Goal: Find specific page/section: Find specific page/section

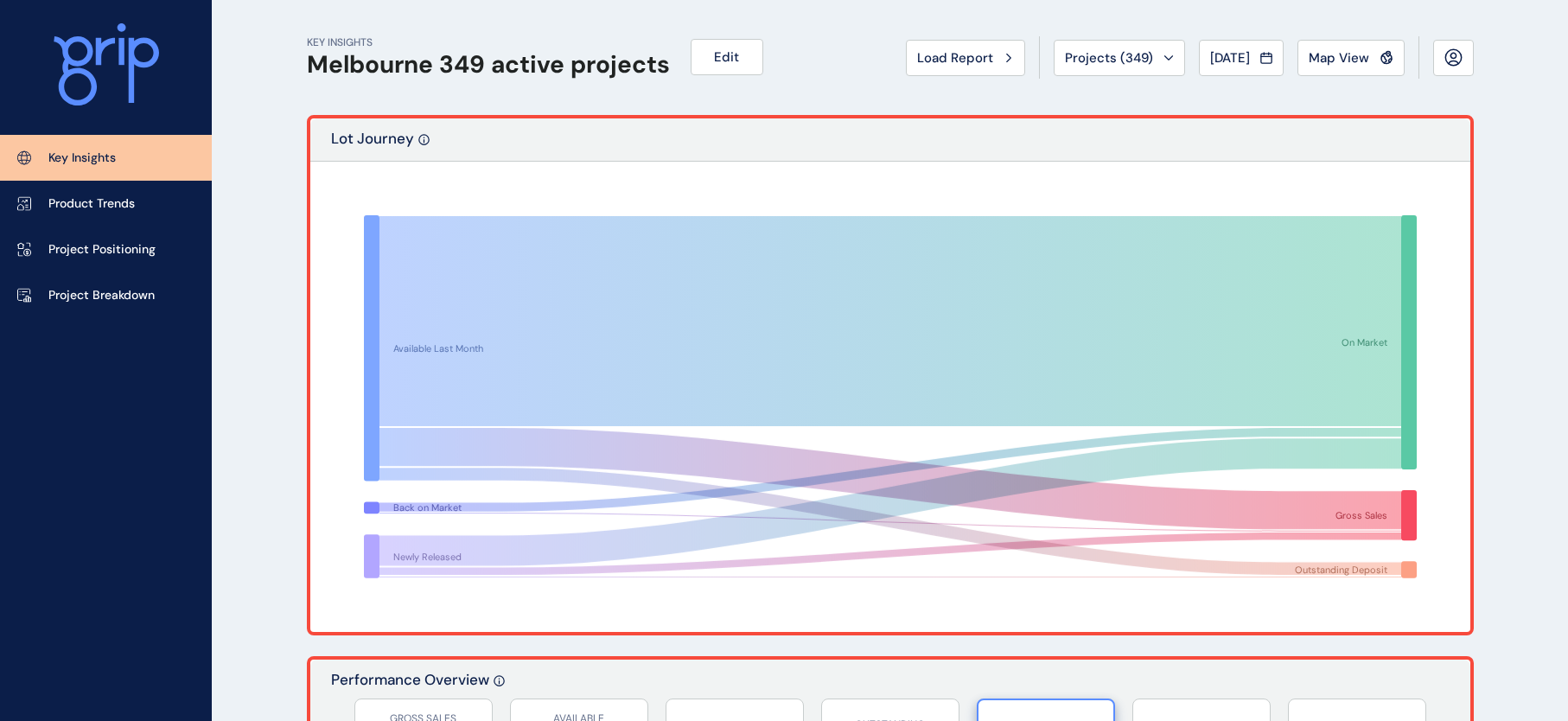
scroll to position [584, 0]
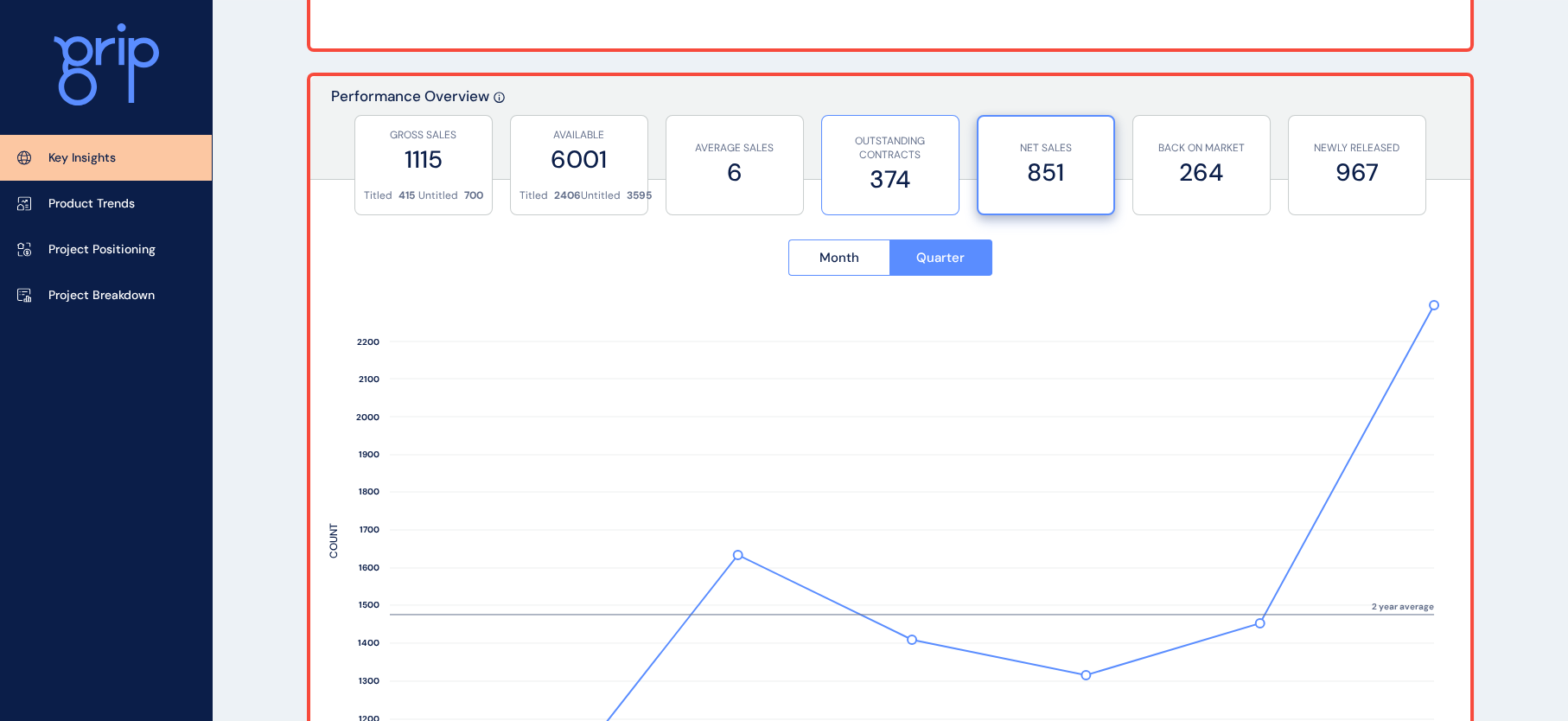
click at [913, 196] on div "OUTSTANDING CONTRACTS 374" at bounding box center [891, 165] width 119 height 98
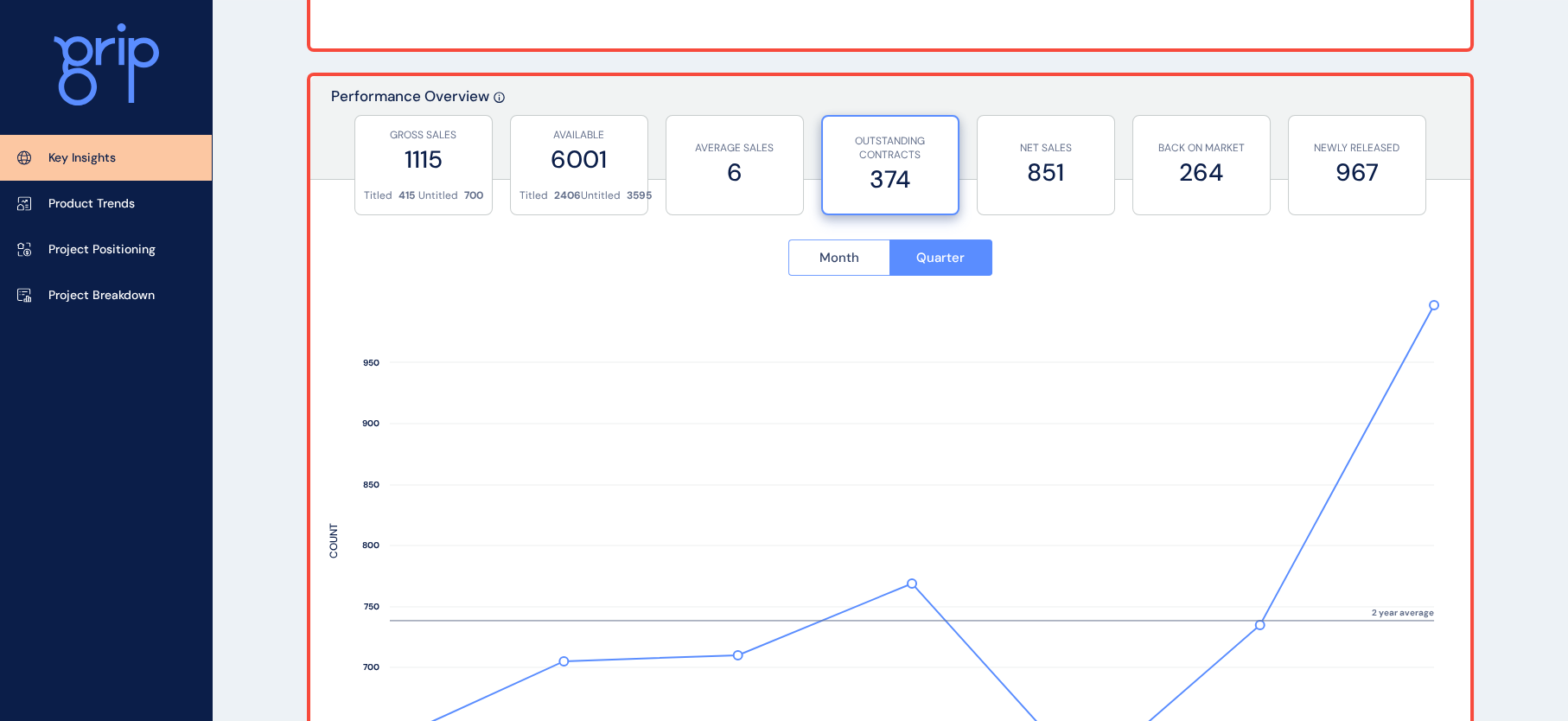
click at [844, 259] on span "Month" at bounding box center [839, 257] width 40 height 17
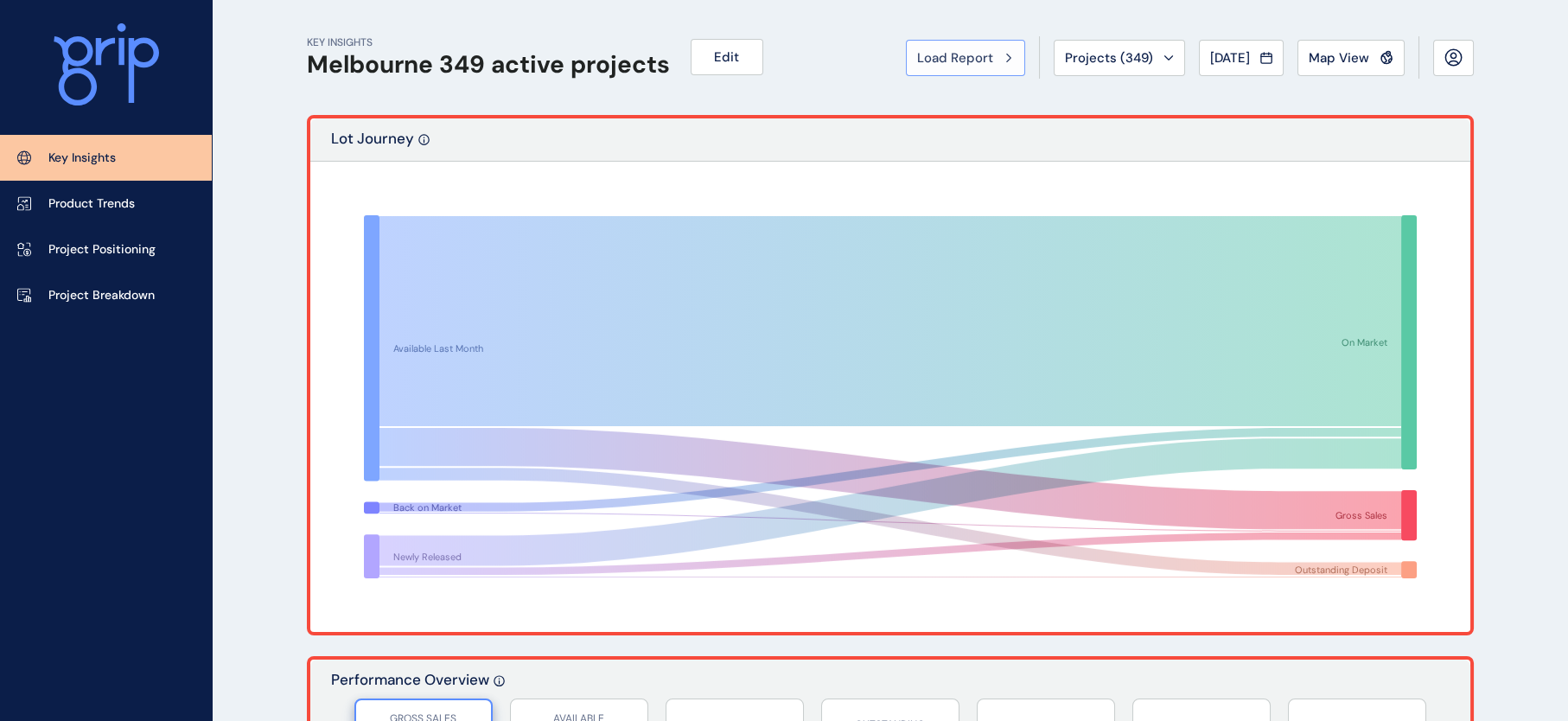
click at [906, 68] on button "Load Report" at bounding box center [965, 58] width 119 height 37
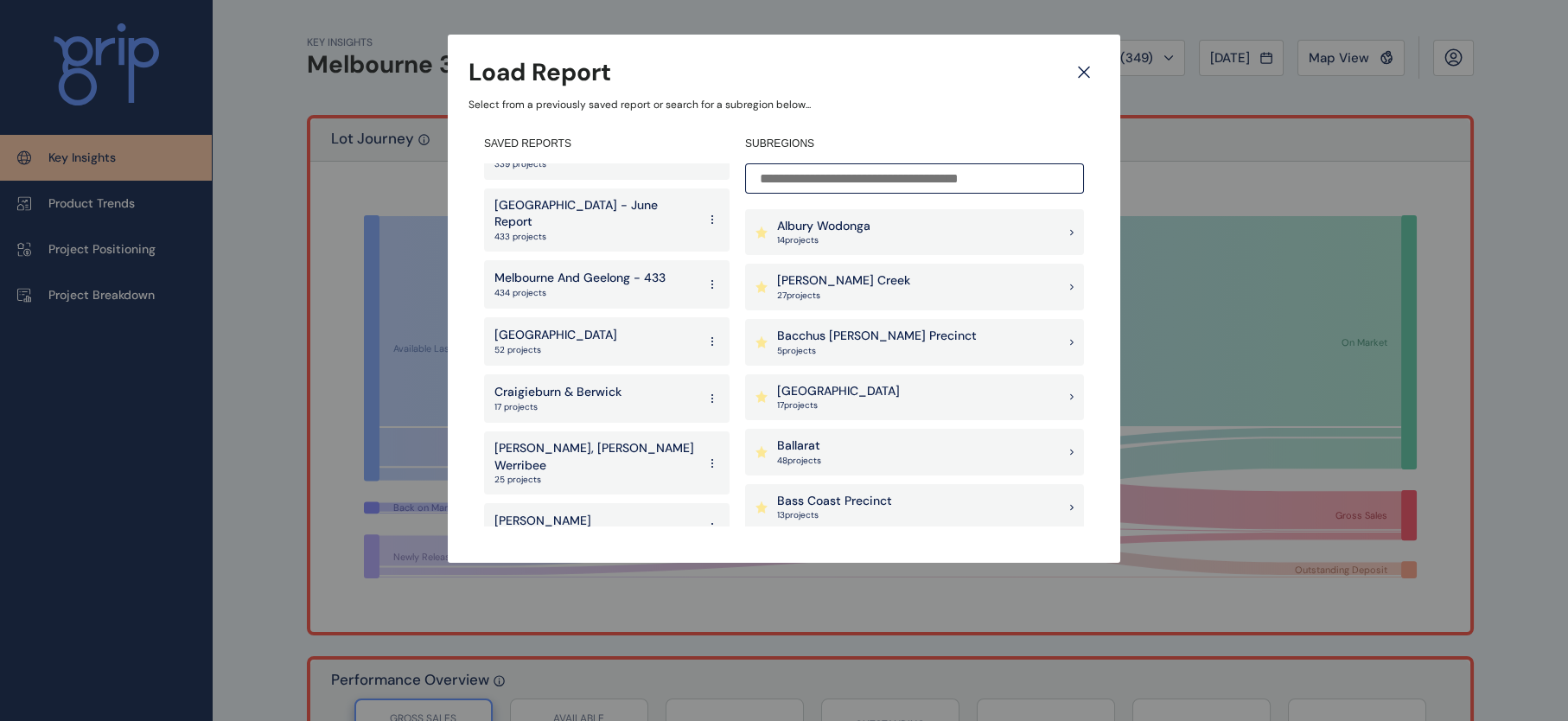
scroll to position [635, 0]
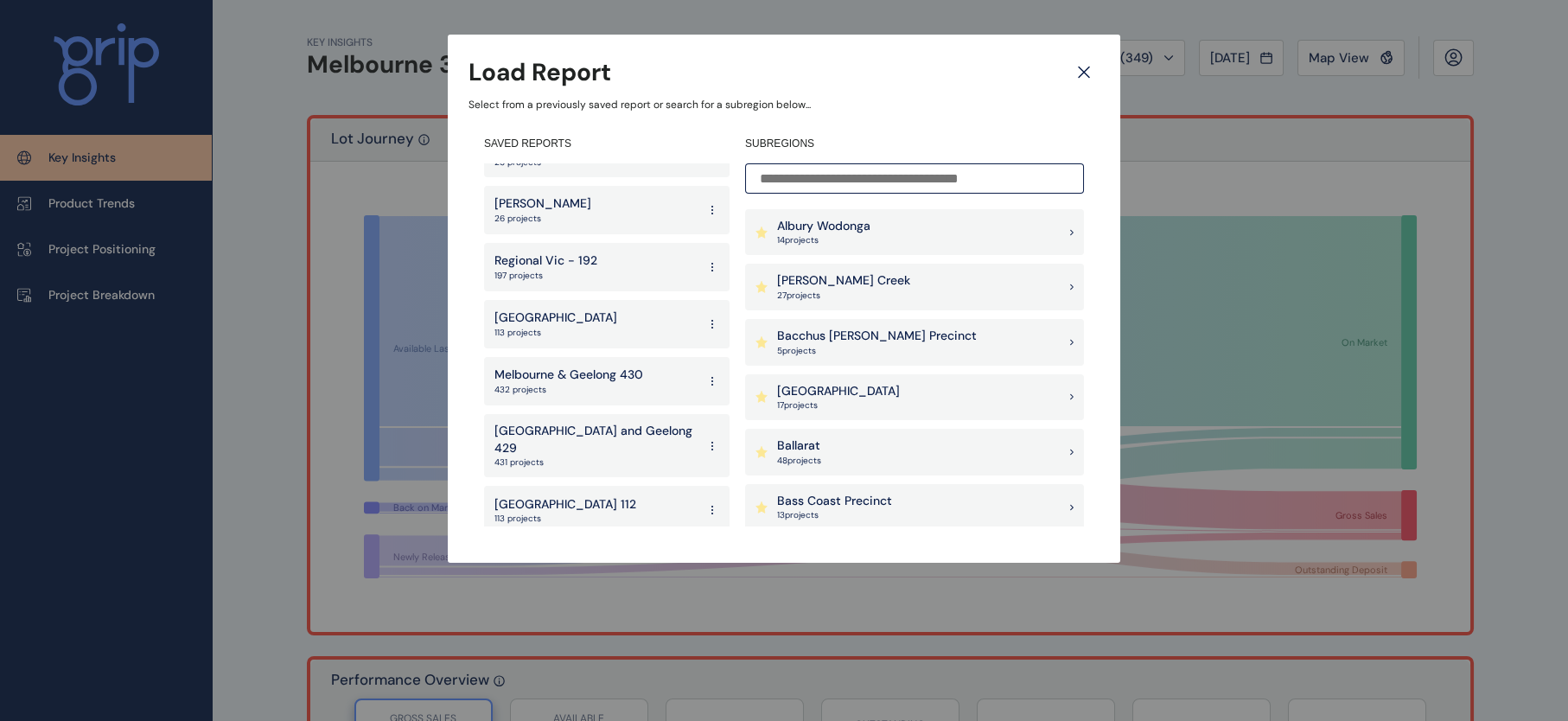
click at [557, 315] on div "South East 113 projects" at bounding box center [607, 324] width 245 height 49
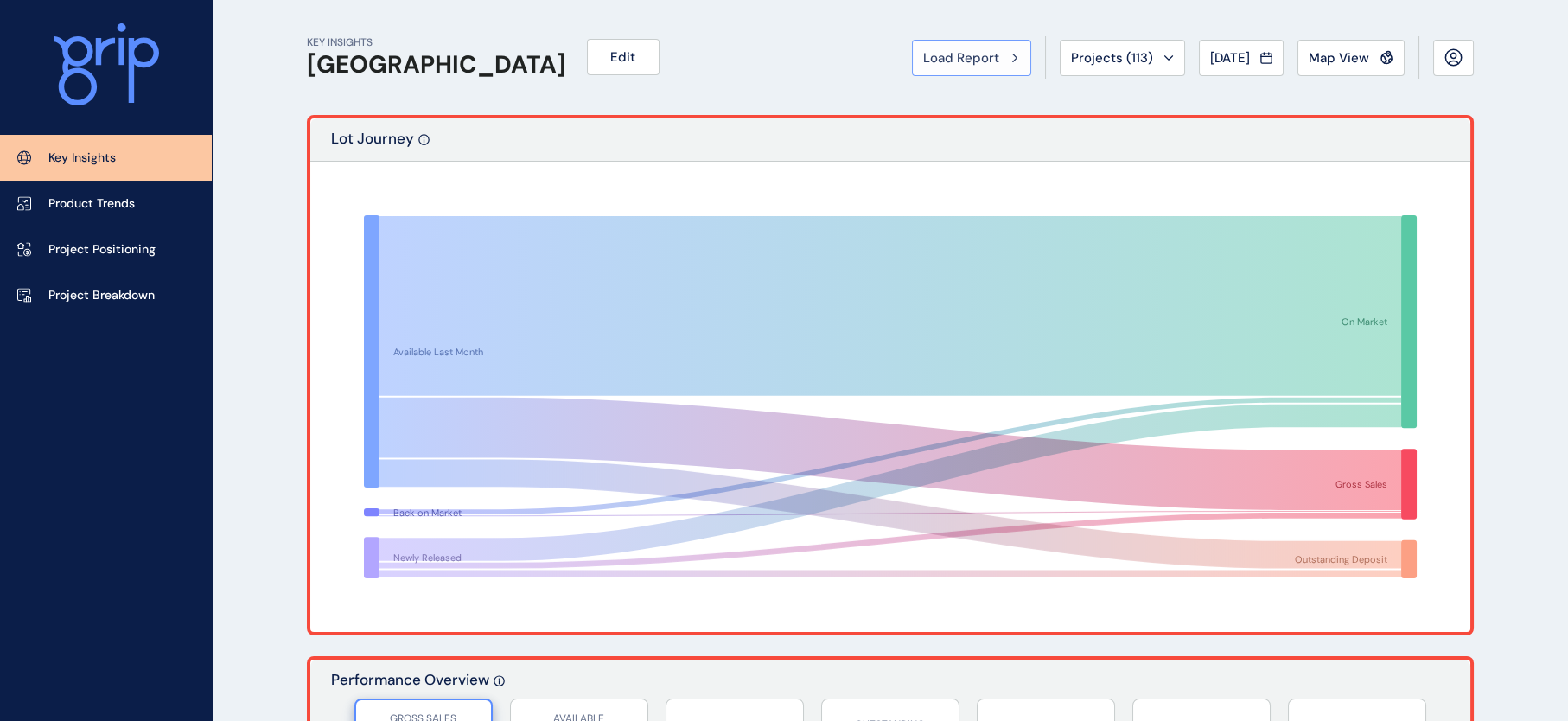
click at [949, 56] on button "Load Report" at bounding box center [972, 58] width 119 height 37
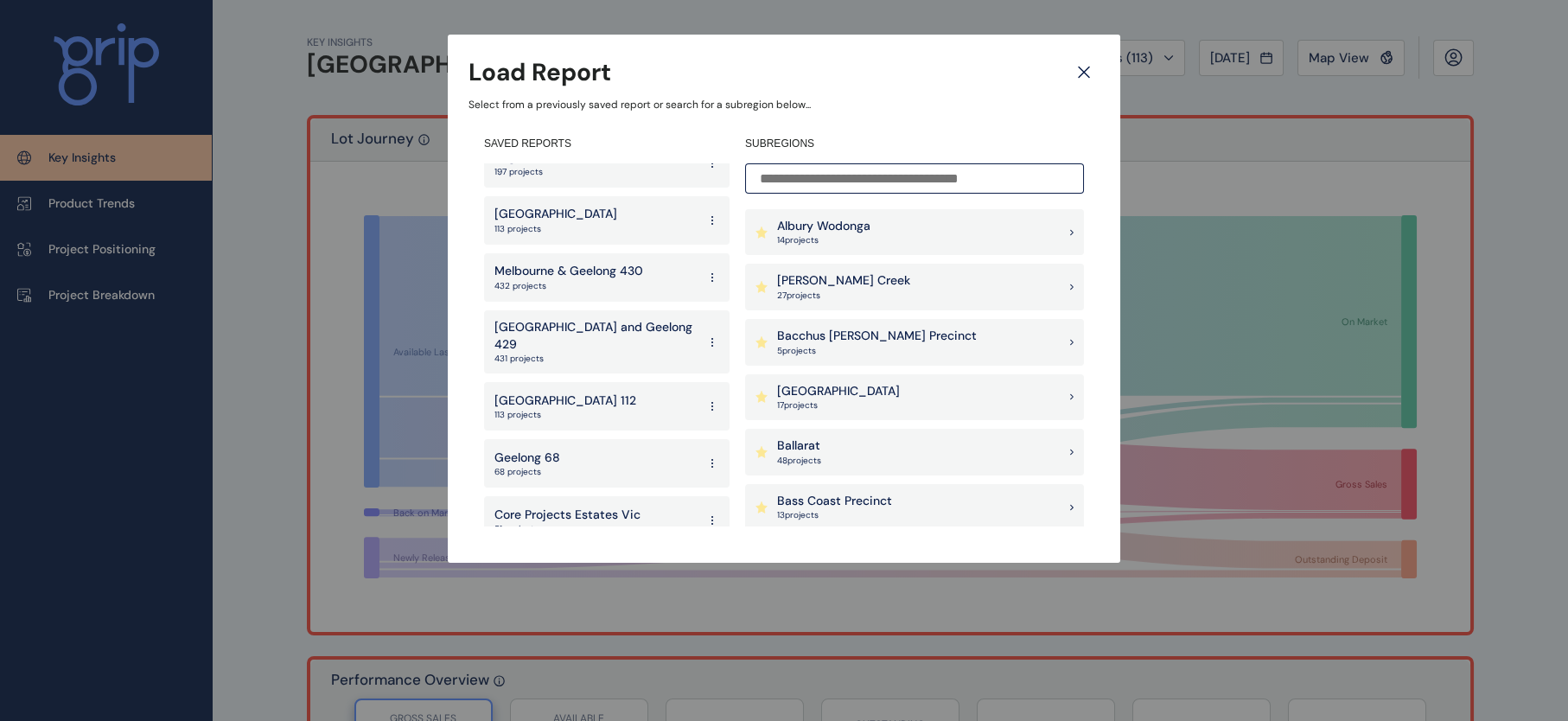
scroll to position [744, 0]
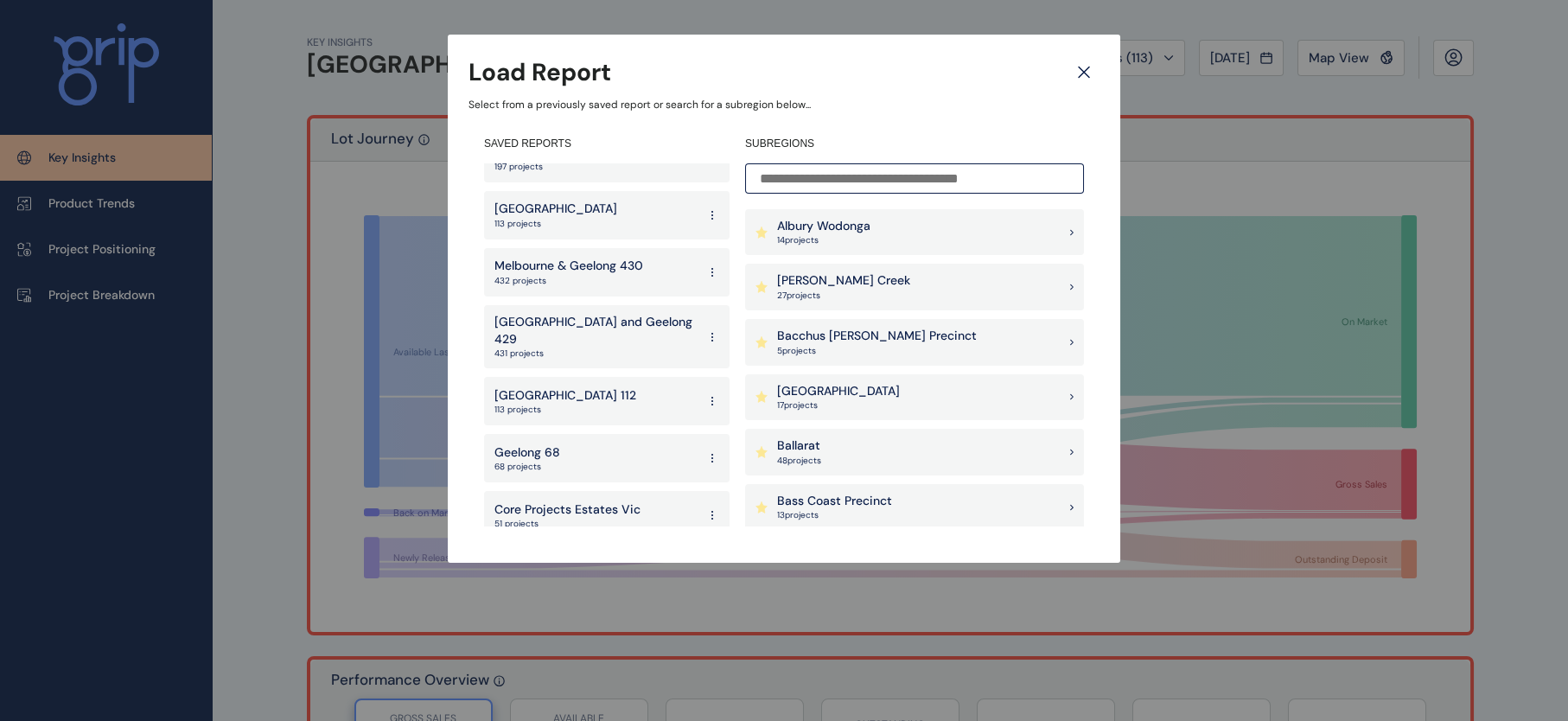
click at [524, 445] on p "Geelong 68" at bounding box center [527, 453] width 66 height 17
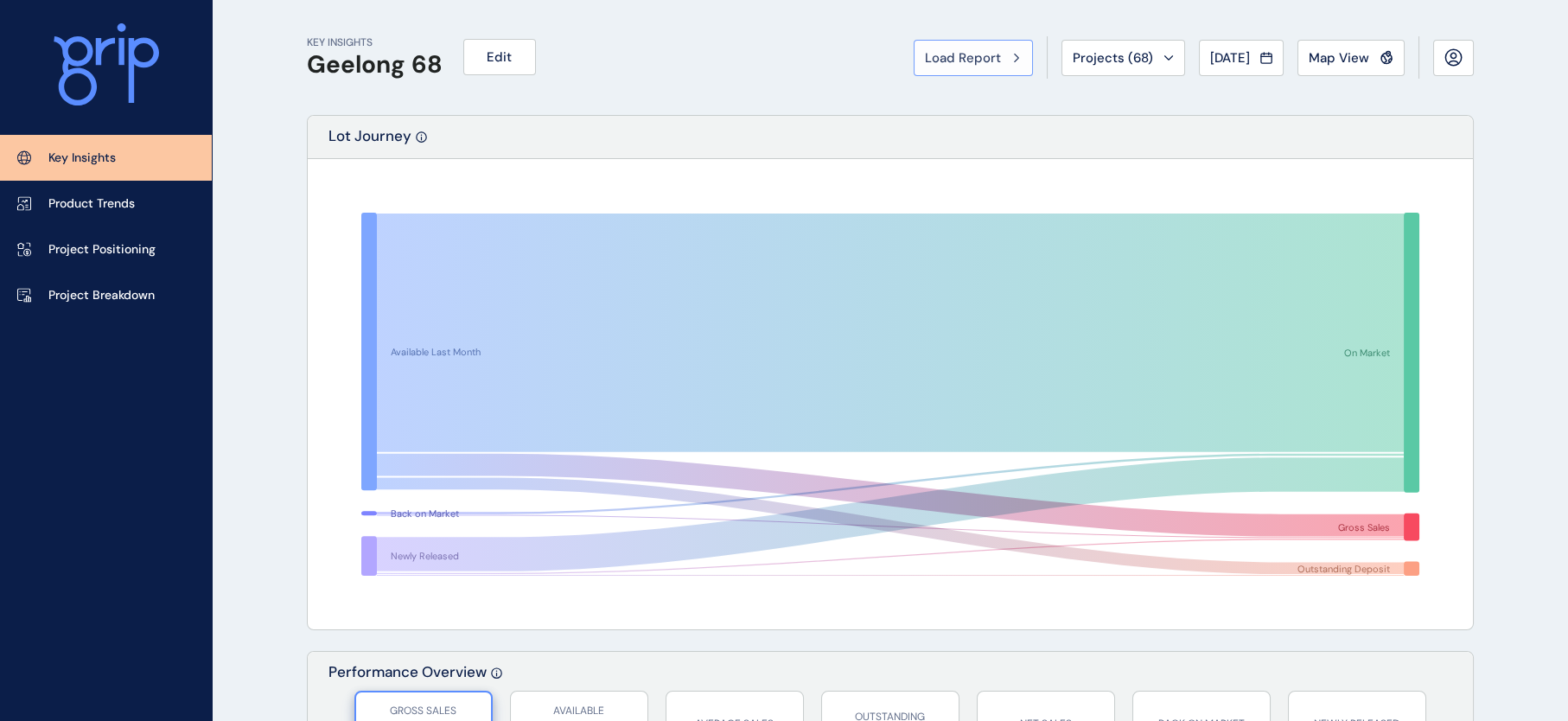
click at [940, 53] on button "Load Report" at bounding box center [973, 58] width 119 height 37
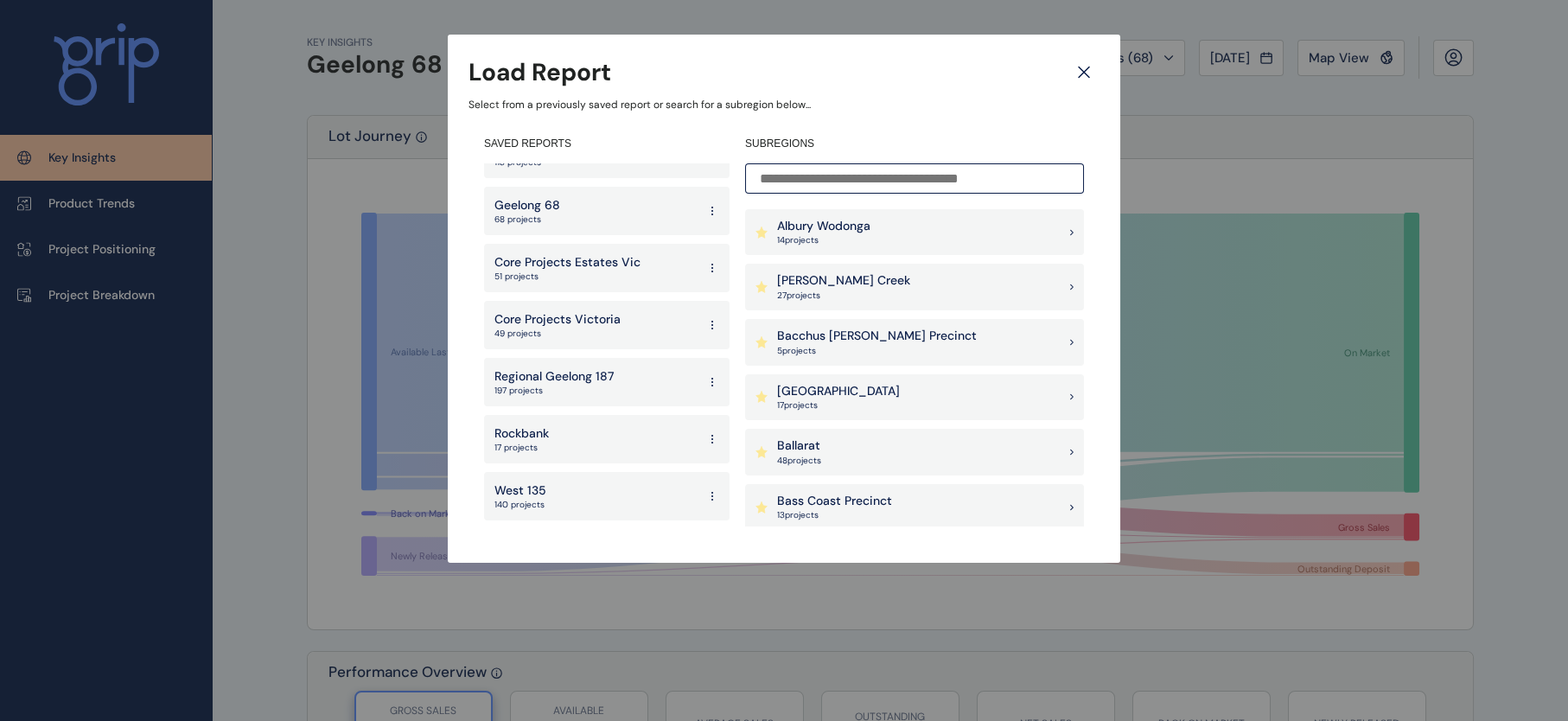
scroll to position [1045, 0]
click at [545, 418] on div "West 135 140 projects" at bounding box center [607, 442] width 245 height 49
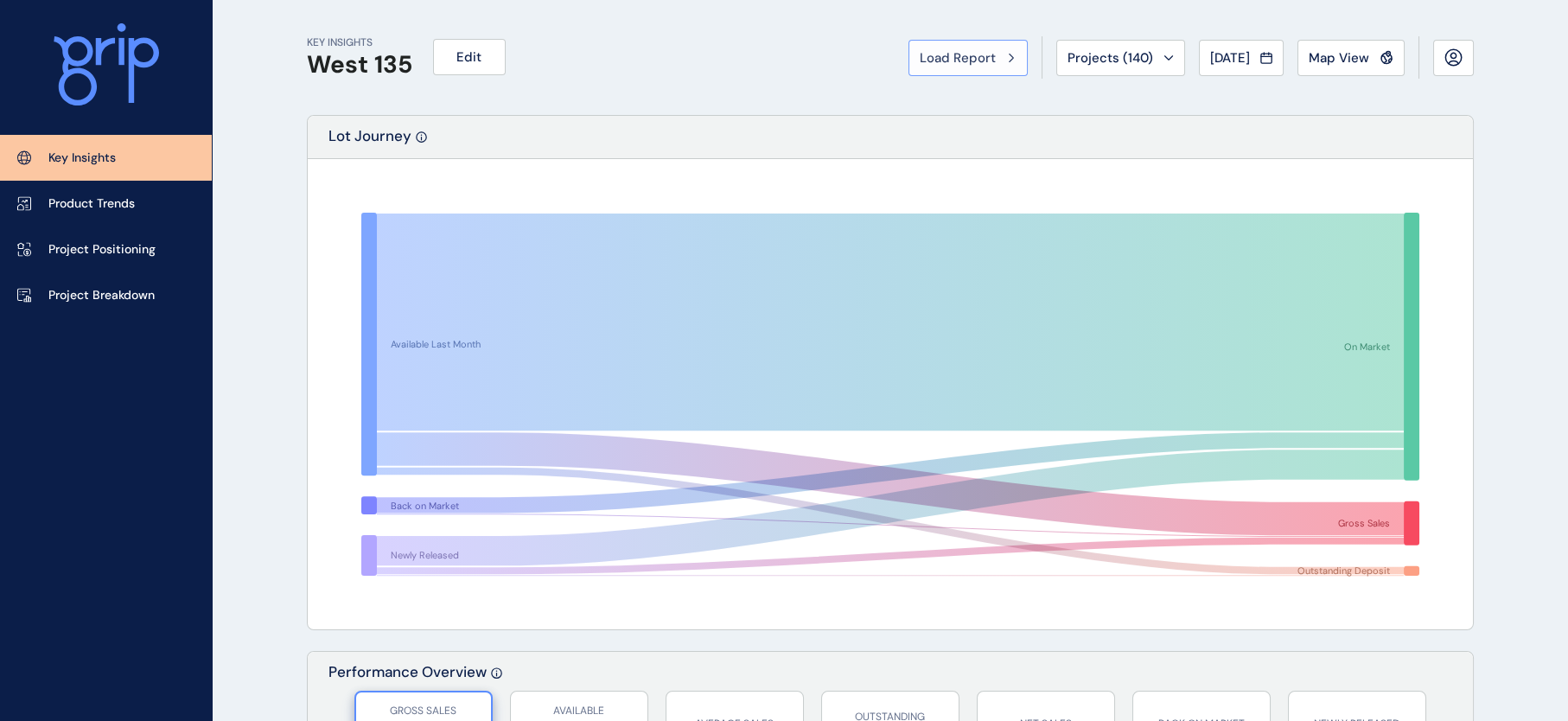
click at [920, 57] on span "Load Report" at bounding box center [957, 58] width 76 height 17
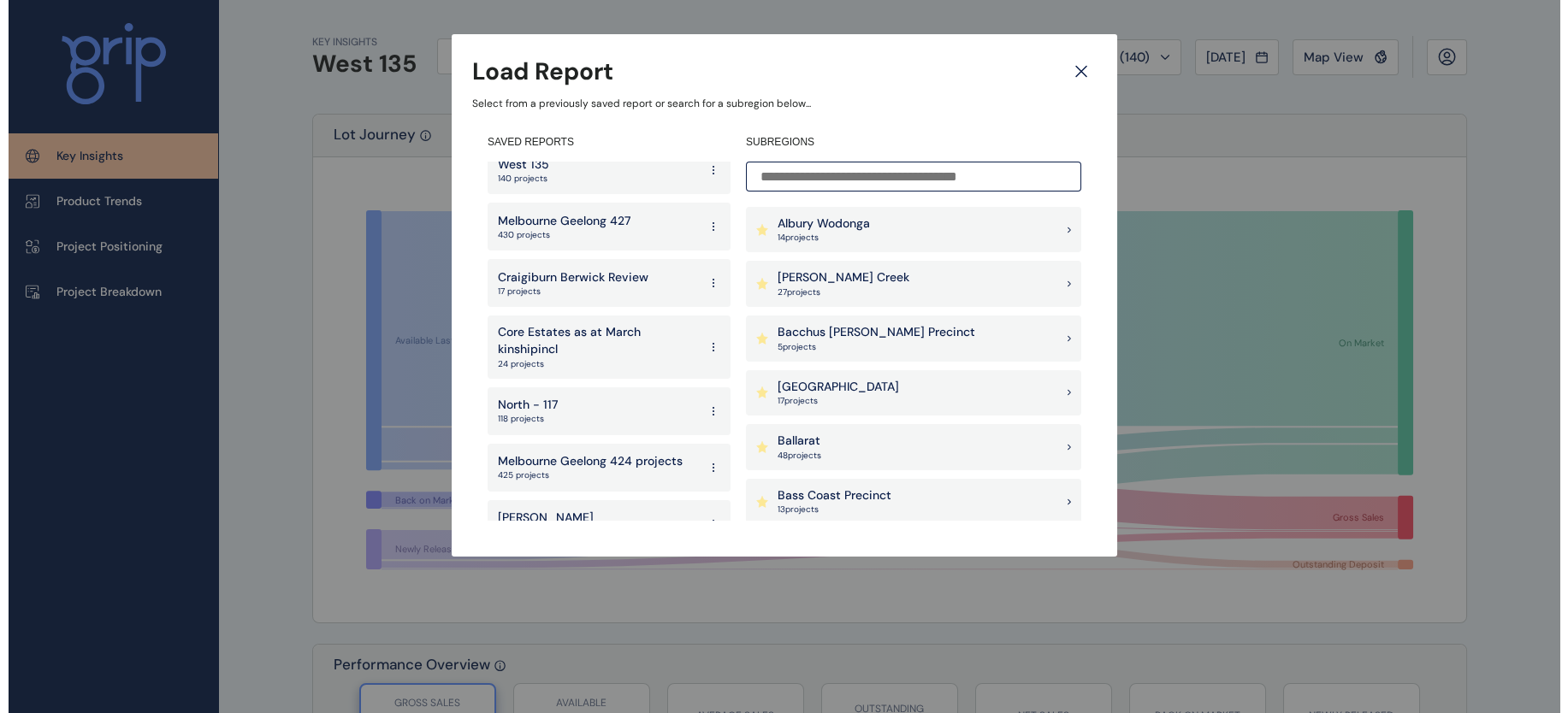
scroll to position [1306, 0]
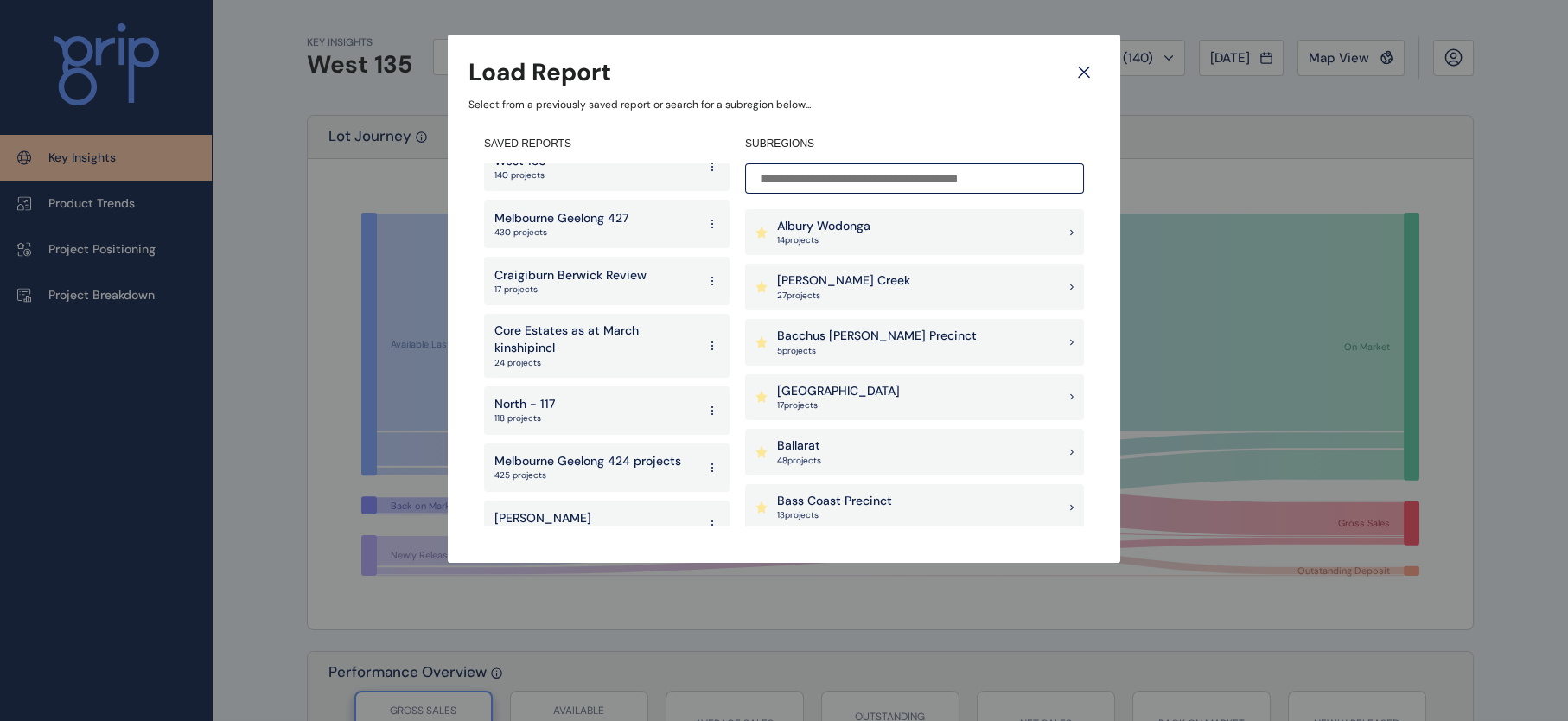
click at [578, 386] on div "North - 117 118 projects" at bounding box center [607, 410] width 245 height 49
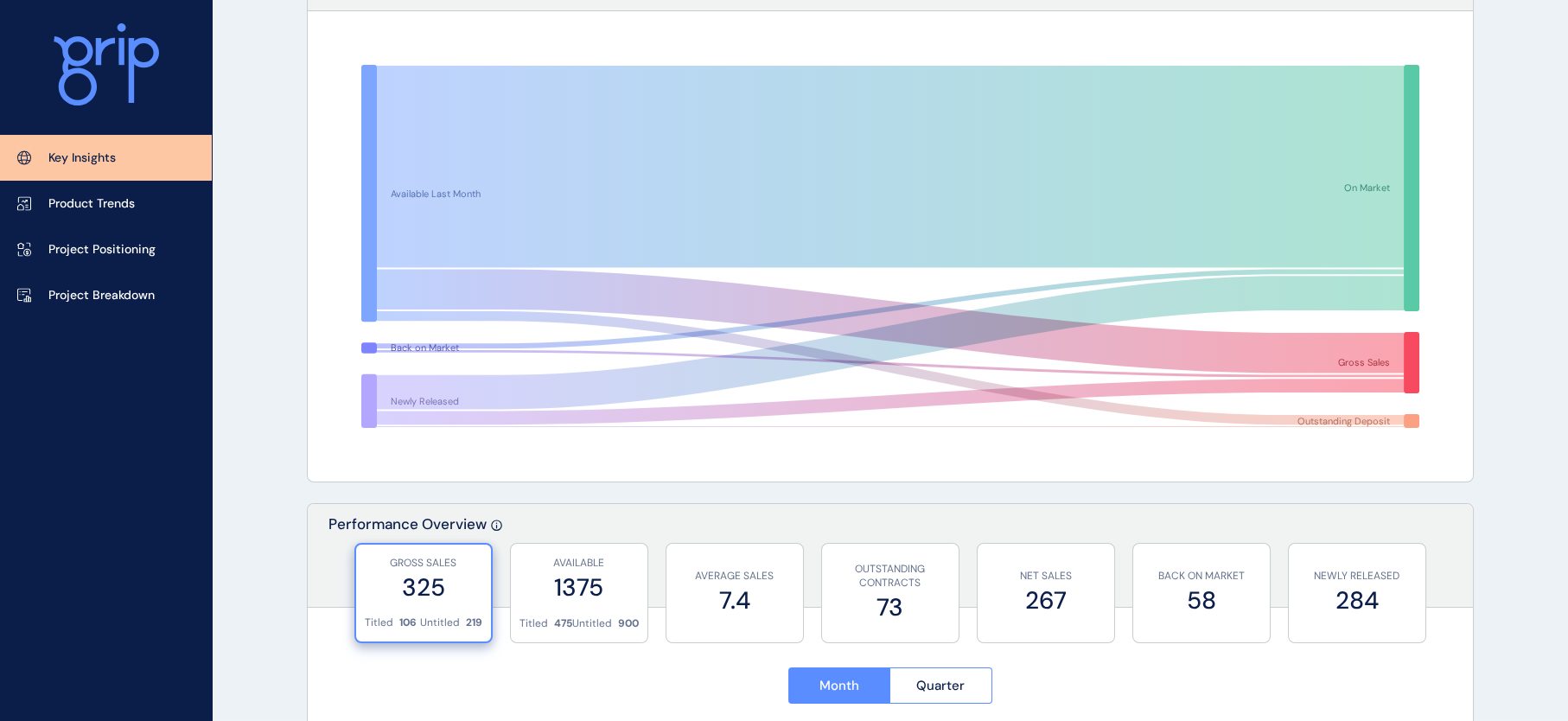
scroll to position [153, 0]
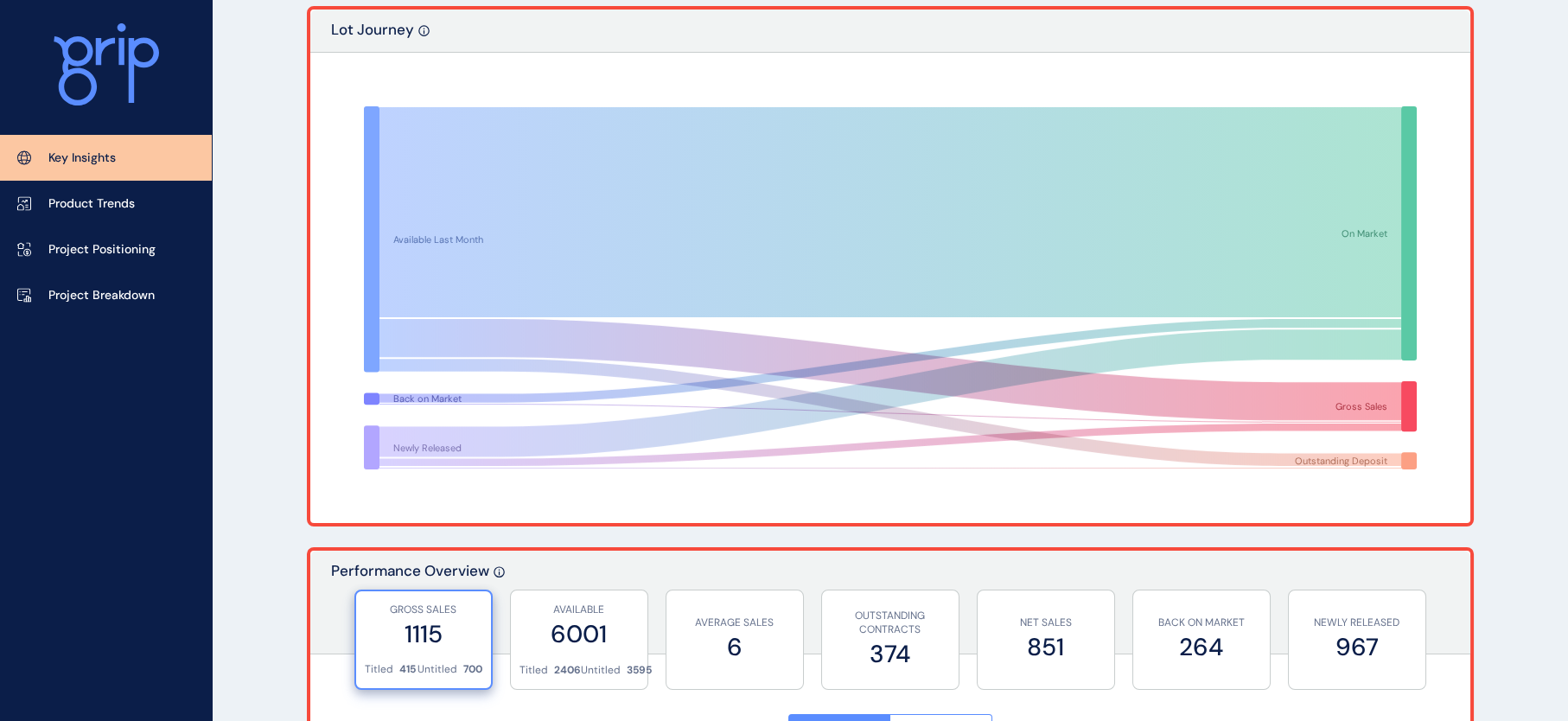
scroll to position [113, 0]
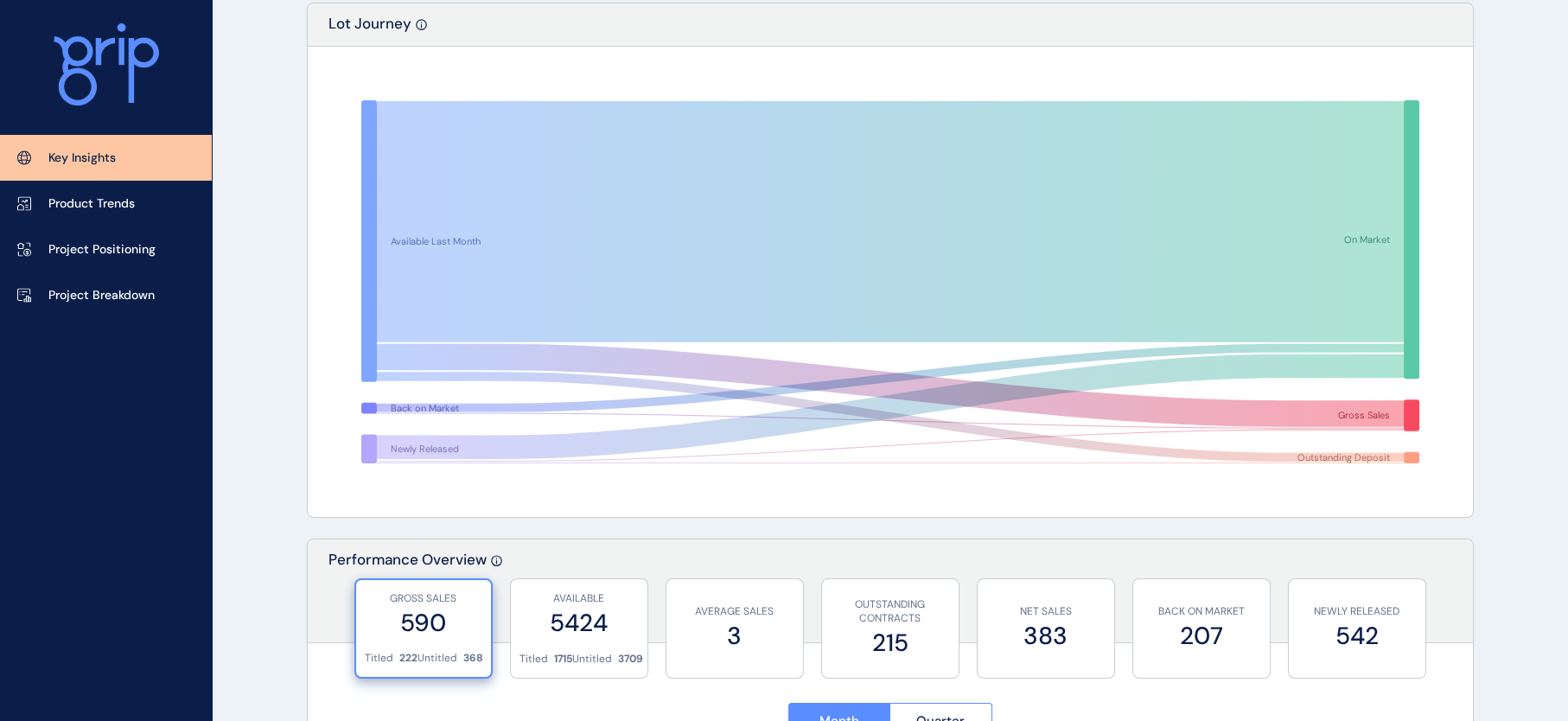
scroll to position [135, 0]
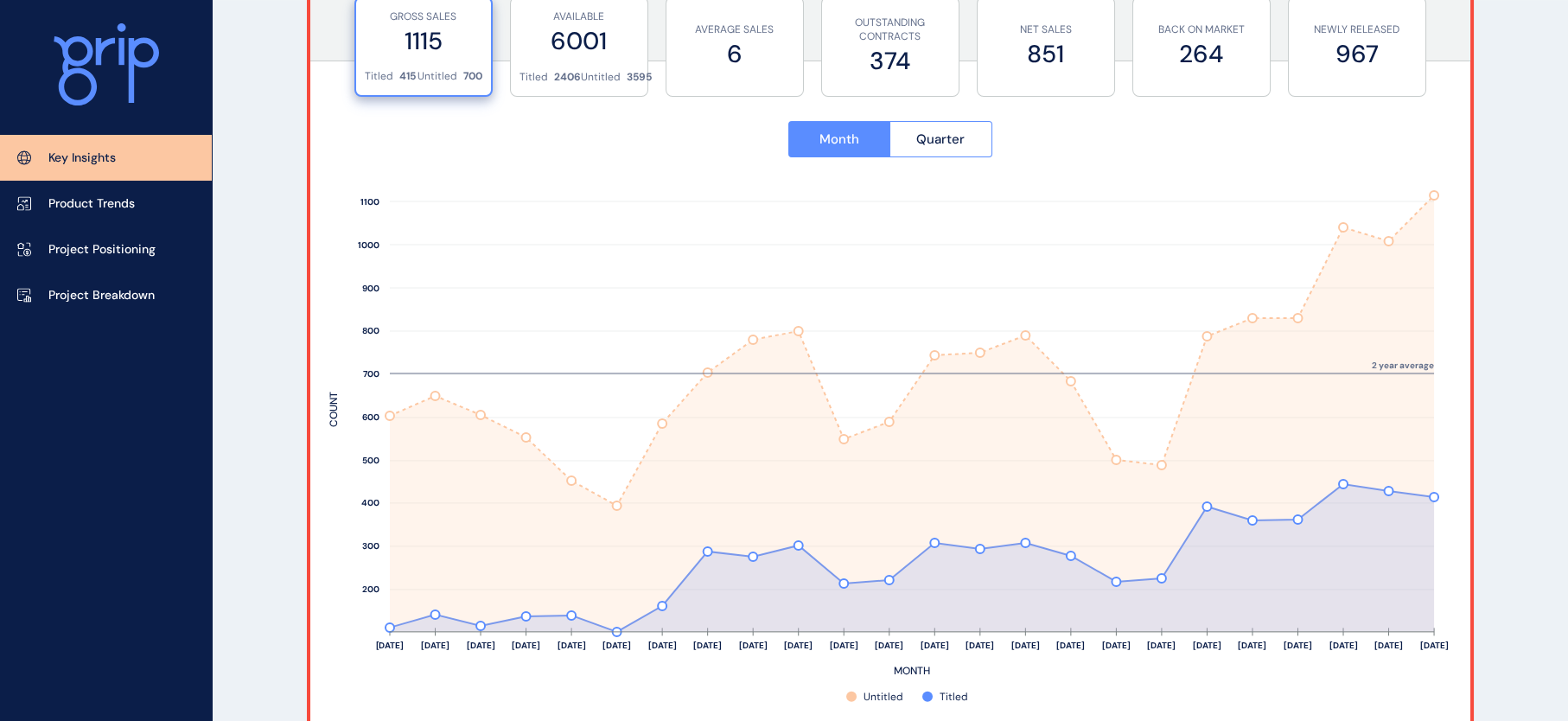
scroll to position [692, 0]
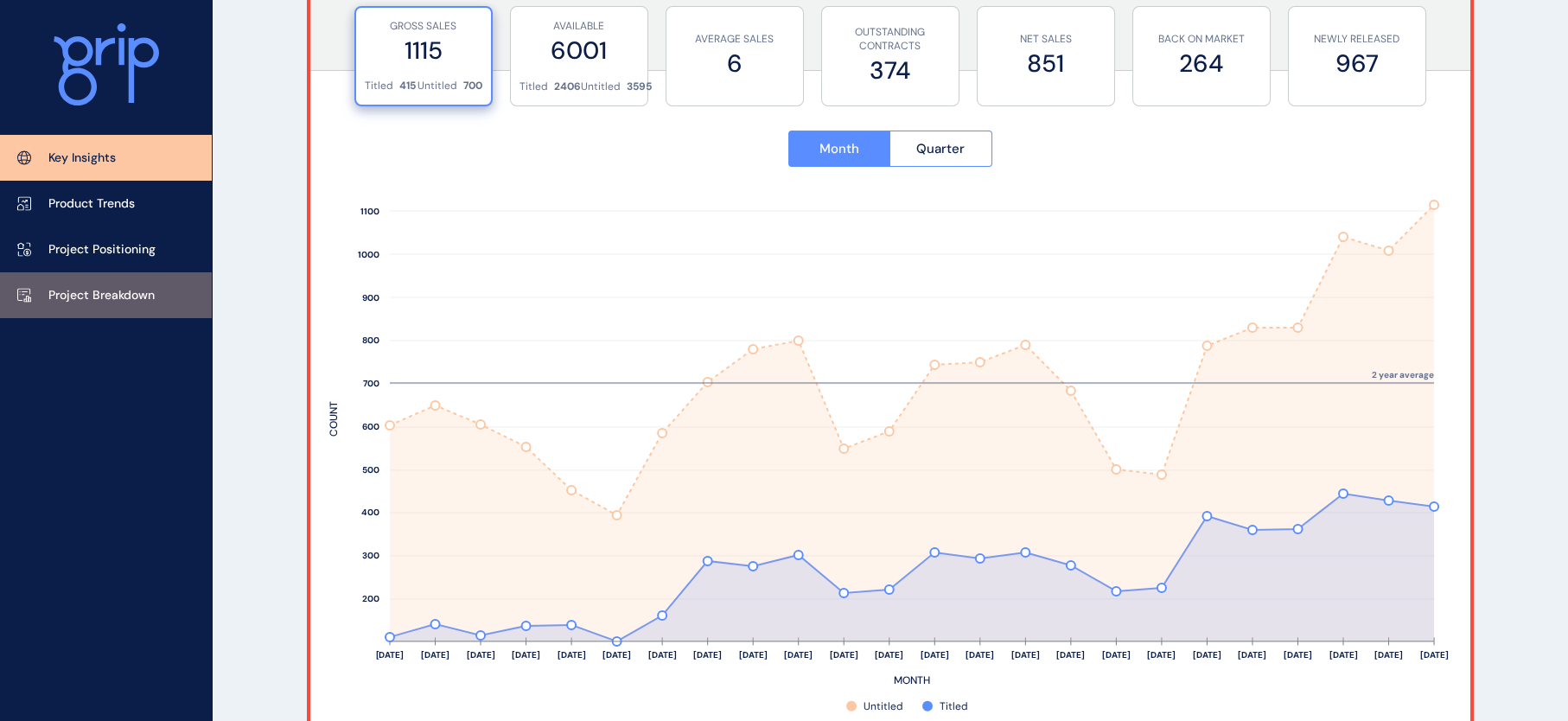
click at [84, 296] on p "Project Breakdown" at bounding box center [101, 295] width 106 height 17
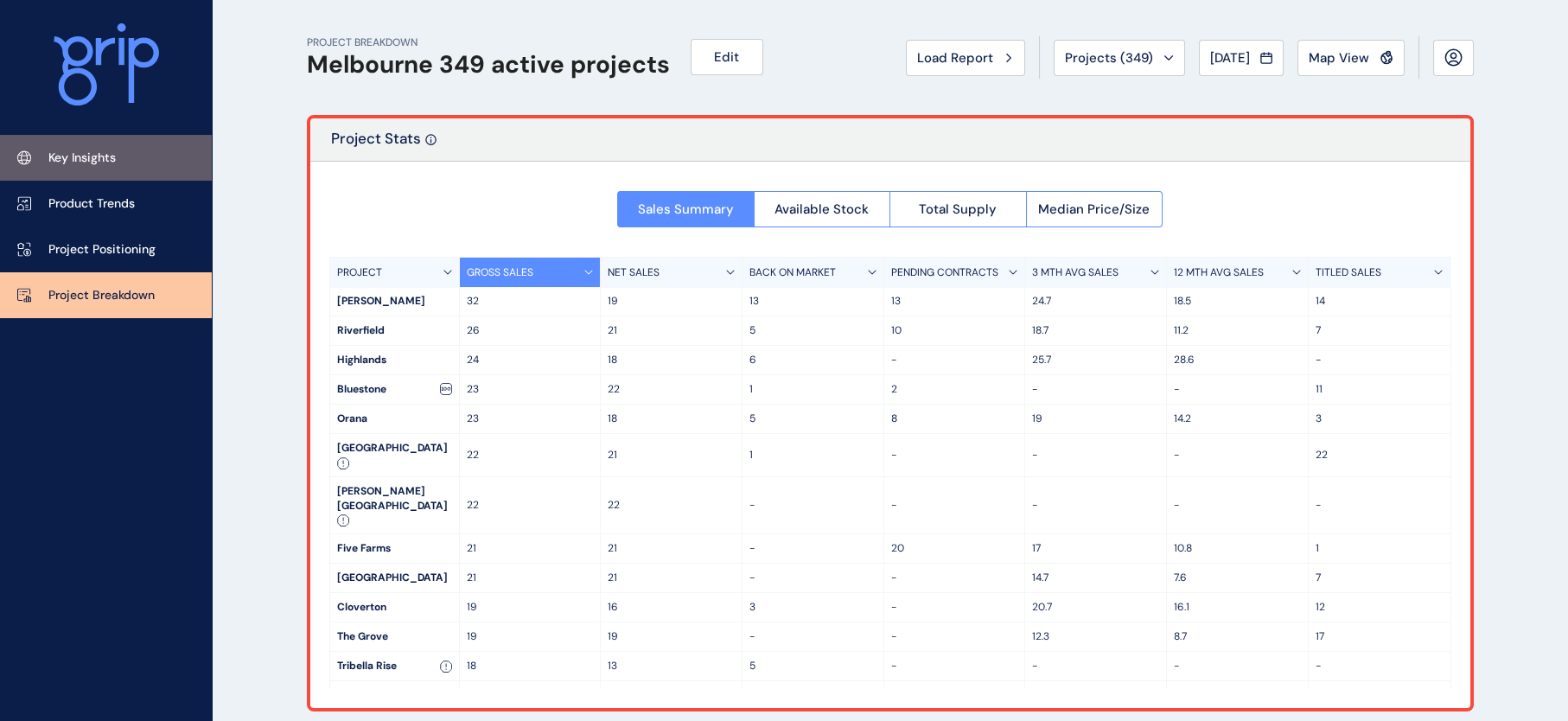
click at [116, 152] on p "Key Insights" at bounding box center [82, 158] width 68 height 17
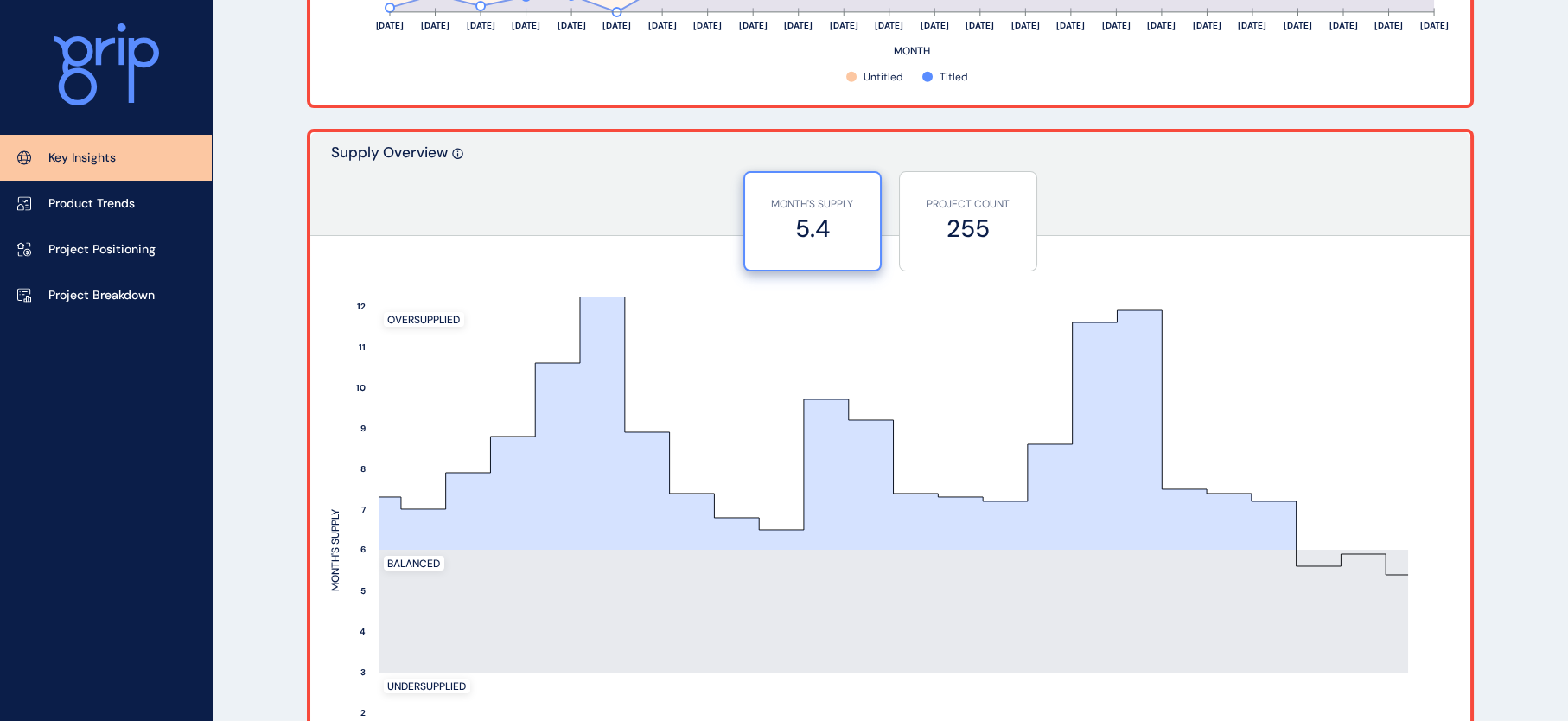
scroll to position [1349, 0]
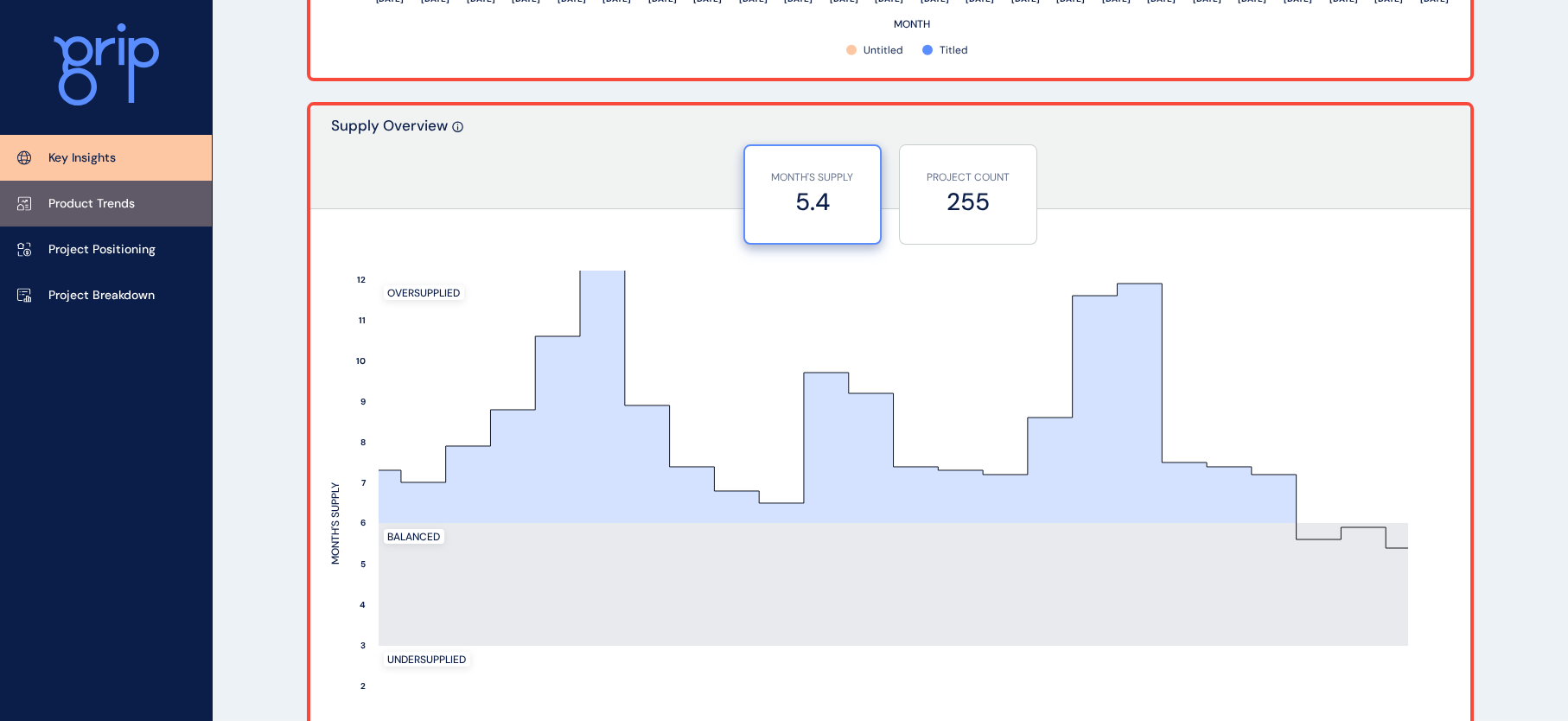
click at [158, 203] on link "Product Trends" at bounding box center [105, 204] width 212 height 46
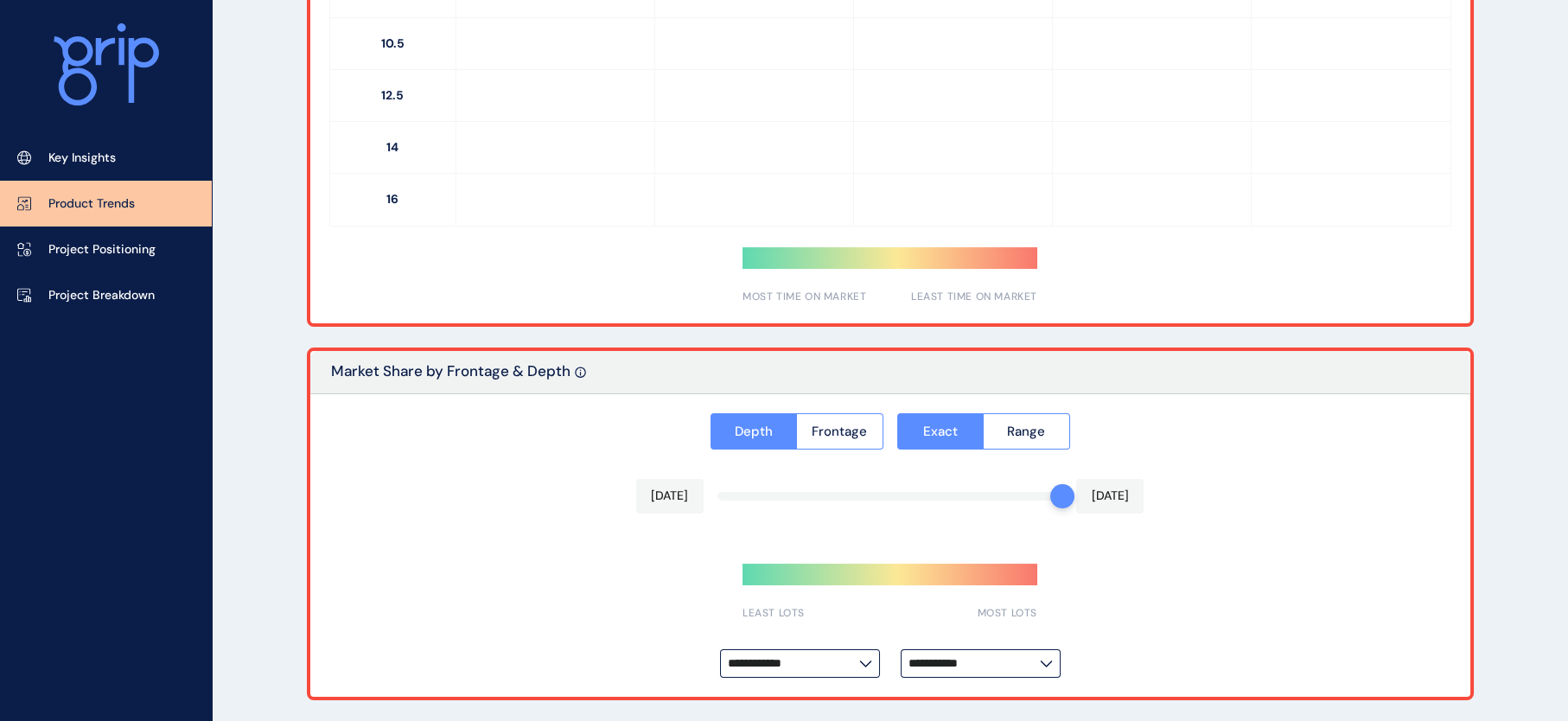
type input "**********"
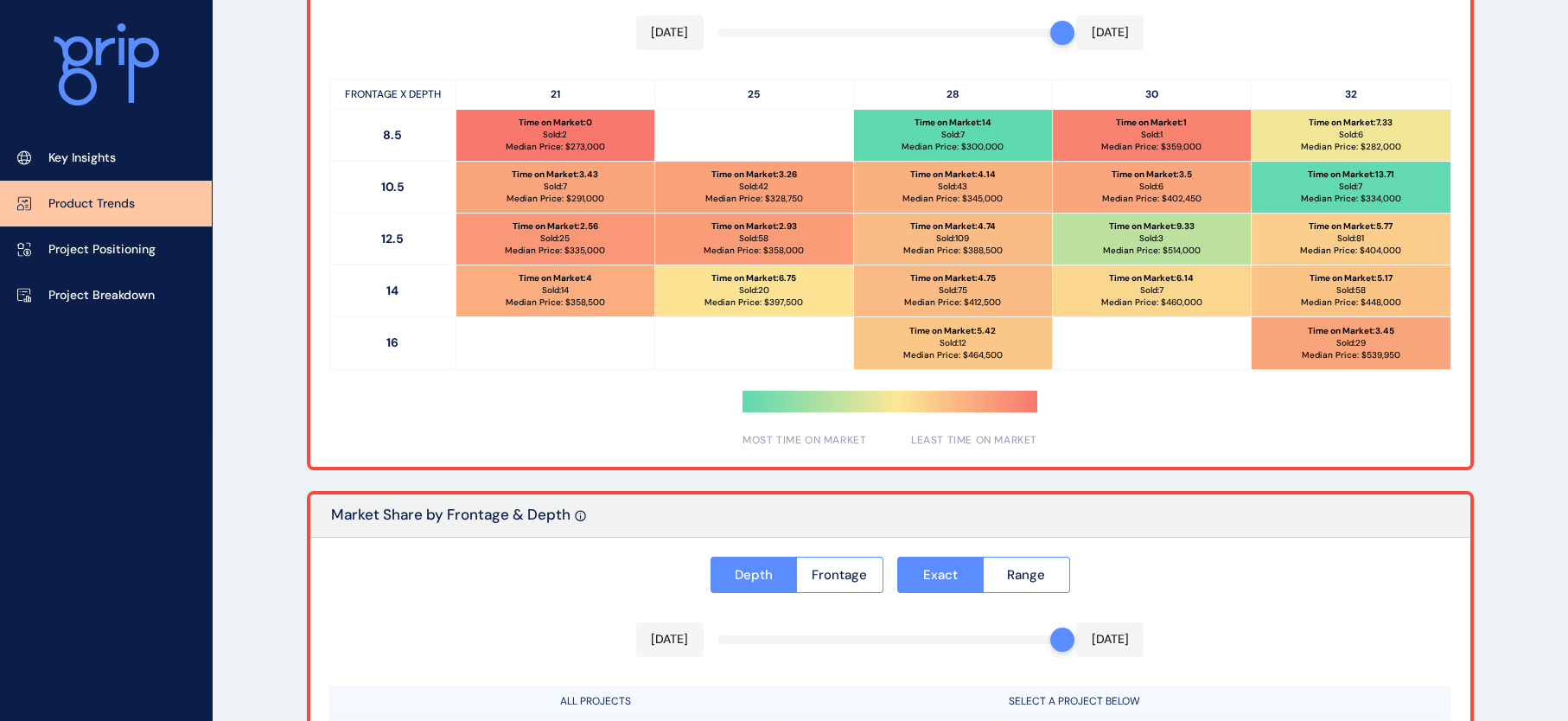
scroll to position [923, 0]
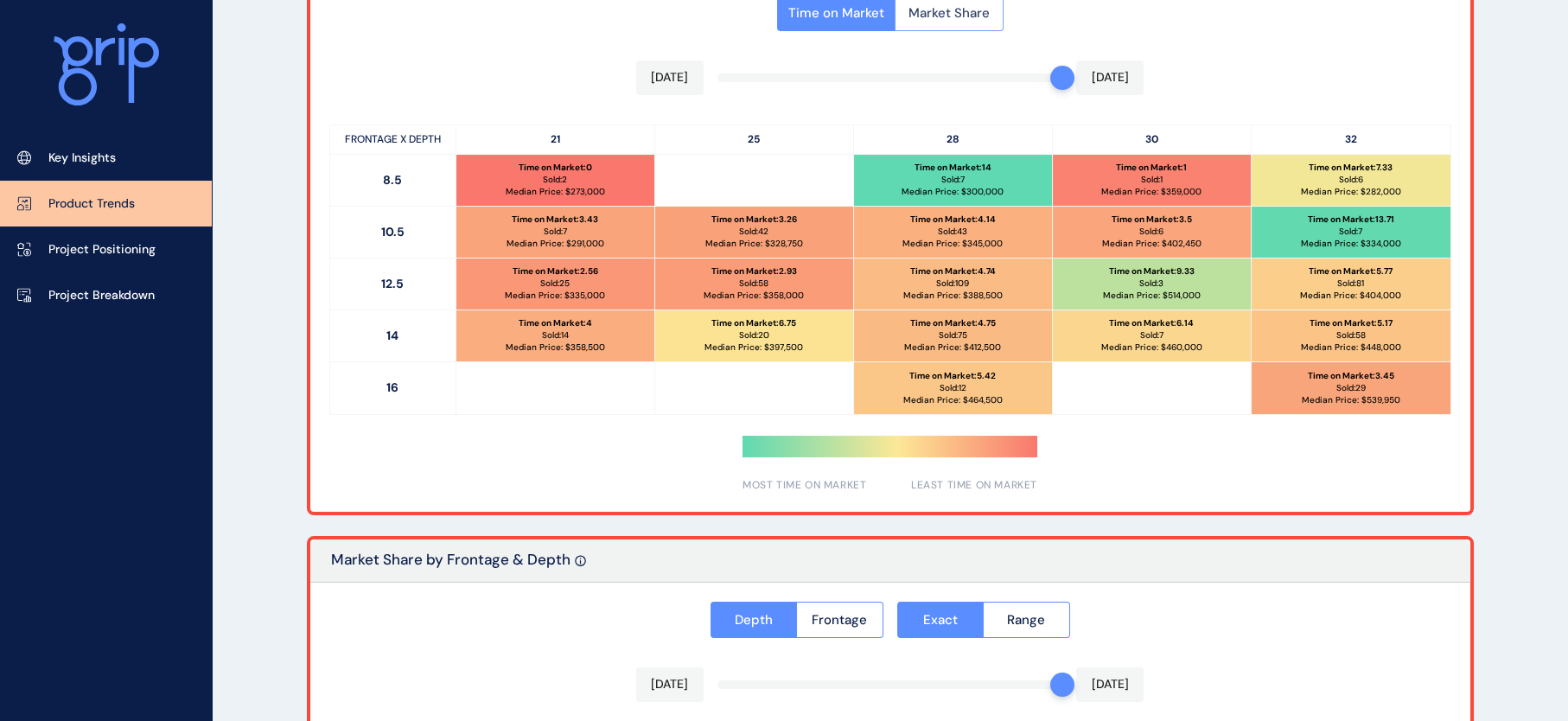
click at [990, 22] on span "Market Share" at bounding box center [949, 12] width 81 height 17
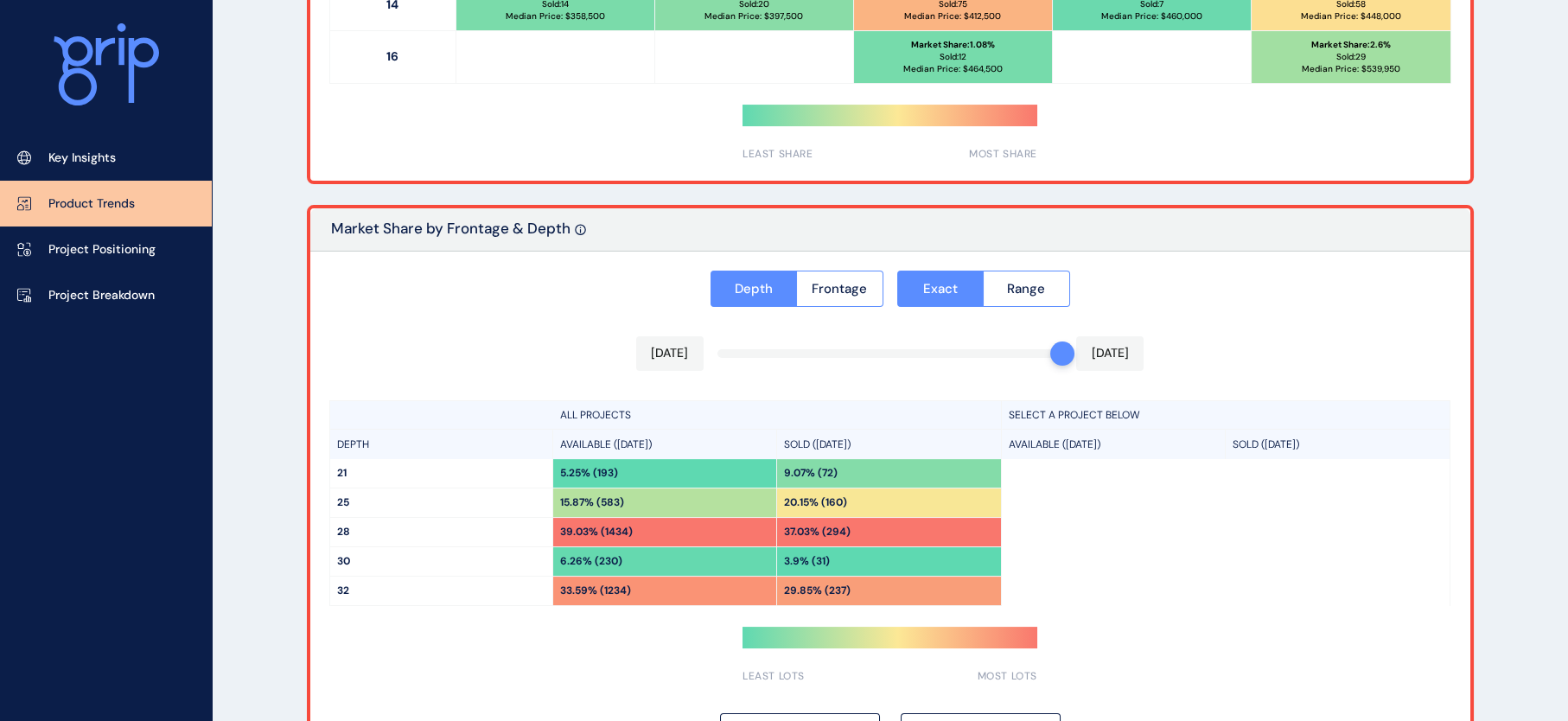
scroll to position [1294, 0]
